Goal: Answer question/provide support

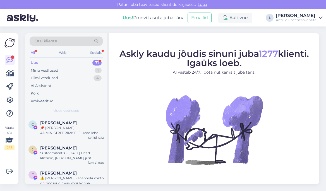
click at [68, 62] on div "Uus 71" at bounding box center [66, 63] width 73 height 8
click at [59, 71] on div "Minu vestlused 1" at bounding box center [66, 71] width 73 height 8
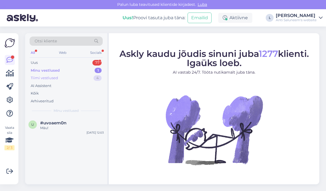
click at [58, 77] on div "Tiimi vestlused 4" at bounding box center [66, 78] width 73 height 8
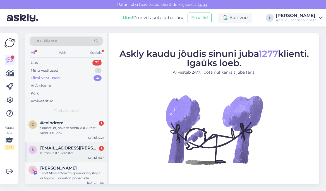
click at [69, 146] on span "[EMAIL_ADDRESS][PERSON_NAME][DOMAIN_NAME]" at bounding box center [69, 148] width 58 height 5
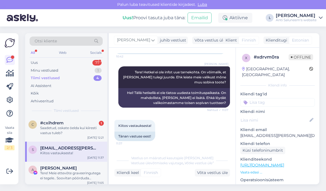
scroll to position [77, 0]
click at [74, 131] on div "Saadetud, oskate öelda kui kiiresti vastus tuleb?" at bounding box center [72, 131] width 64 height 10
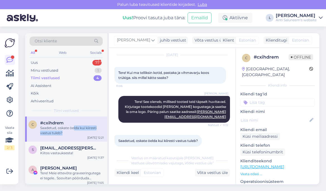
scroll to position [86, 0]
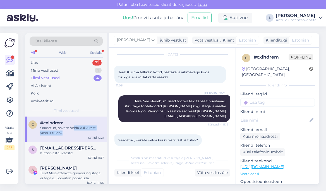
click at [149, 160] on span "Vestlus on määratud kasutajale [PERSON_NAME]" at bounding box center [172, 158] width 82 height 4
click at [209, 174] on div "Võta vestlus üle" at bounding box center [212, 173] width 35 height 8
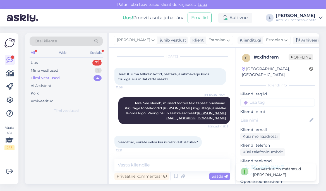
scroll to position [79, 0]
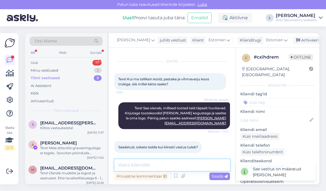
click at [161, 165] on textarea at bounding box center [173, 166] width 116 height 12
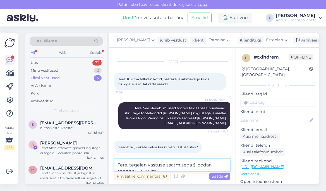
scroll to position [86, 0]
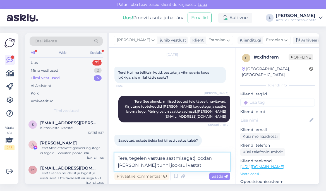
type textarea "Tere, tegelen vastuse saatmisega :) loodan [PERSON_NAME] tunni jooksul vastata"
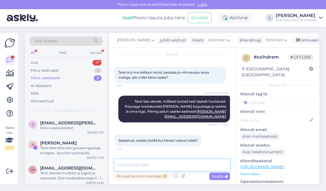
scroll to position [108, 0]
